Goal: Navigation & Orientation: Find specific page/section

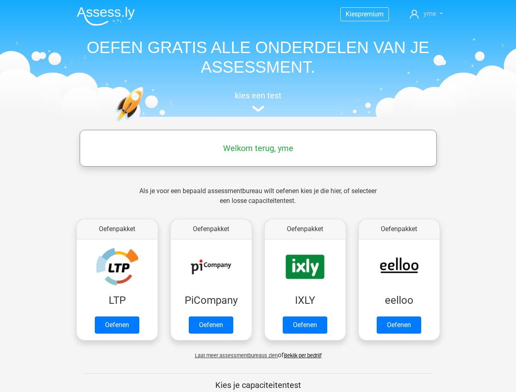
click at [426, 14] on span "yme" at bounding box center [429, 14] width 12 height 8
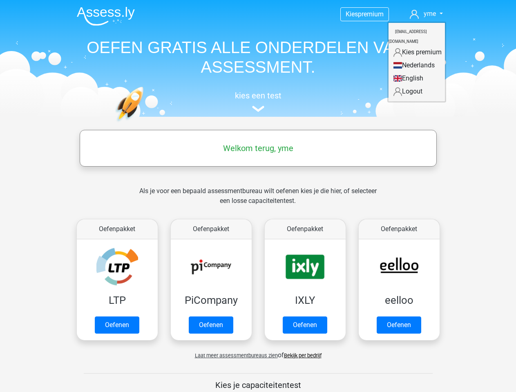
click at [234, 355] on span "Laat meer assessmentbureaus zien" at bounding box center [236, 355] width 83 height 6
